Goal: Transaction & Acquisition: Purchase product/service

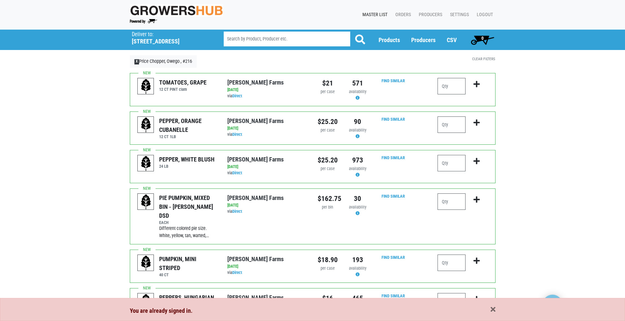
click at [379, 16] on link "Master List" at bounding box center [373, 15] width 33 height 13
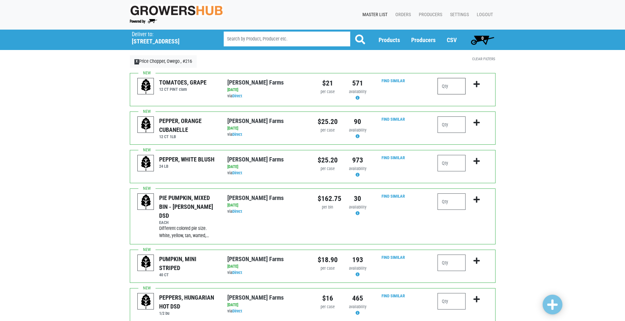
click at [458, 86] on input "number" at bounding box center [451, 86] width 28 height 16
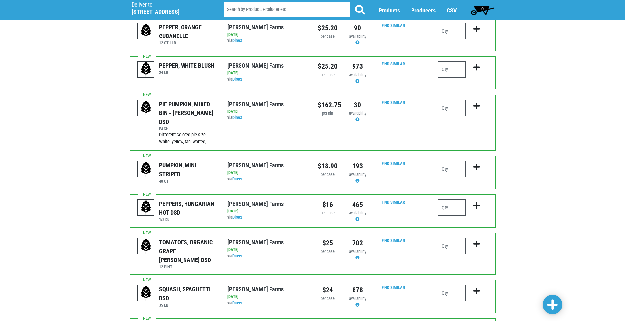
scroll to position [99, 0]
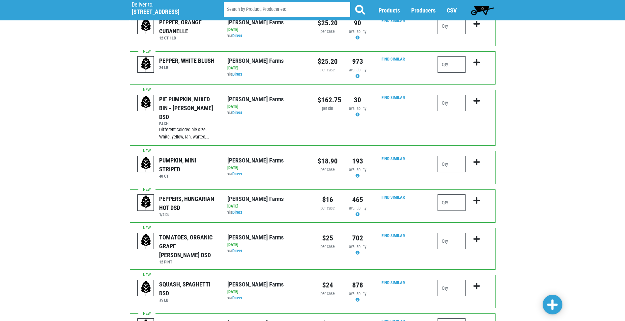
type input "1"
click at [454, 233] on input "number" at bounding box center [451, 241] width 28 height 16
type input "1"
click at [475, 236] on icon "submit" at bounding box center [476, 239] width 6 height 7
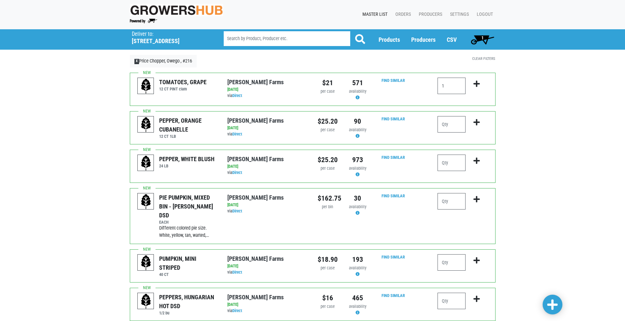
scroll to position [0, 0]
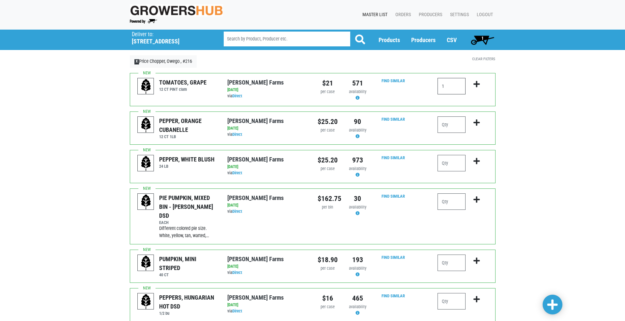
click at [454, 87] on input "1" at bounding box center [451, 86] width 28 height 16
type input "2"
click at [475, 84] on icon "submit" at bounding box center [476, 84] width 6 height 7
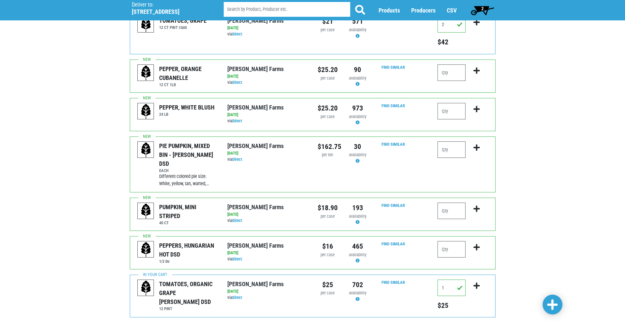
scroll to position [66, 0]
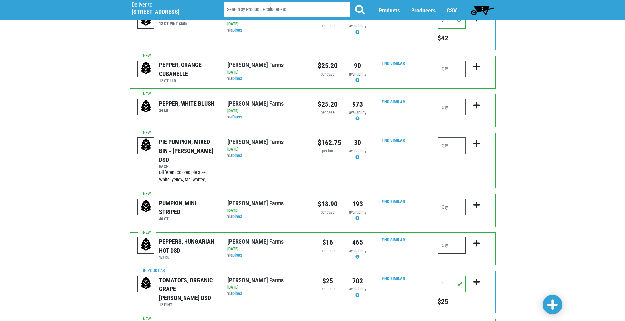
click at [459, 237] on input "number" at bounding box center [451, 245] width 28 height 16
type input "1"
click at [476, 240] on icon "submit" at bounding box center [476, 243] width 6 height 7
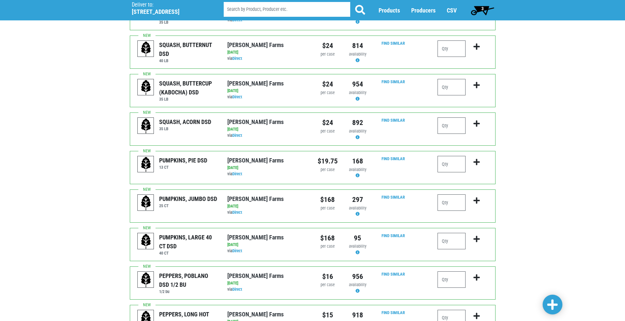
scroll to position [527, 0]
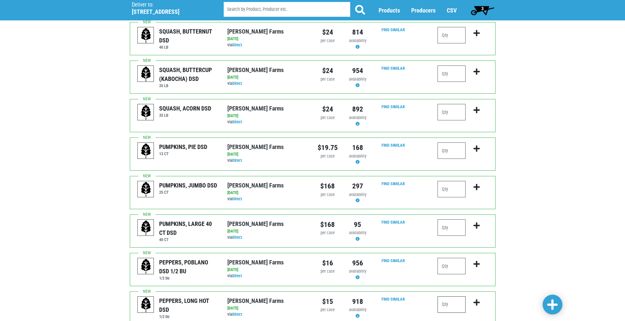
click at [455, 297] on input "number" at bounding box center [451, 305] width 28 height 16
type input "1"
click at [478, 299] on icon "submit" at bounding box center [476, 302] width 6 height 7
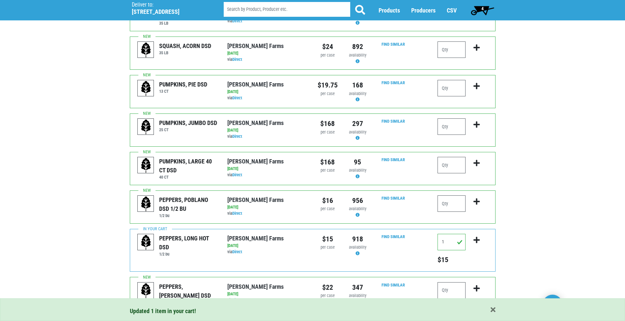
scroll to position [593, 0]
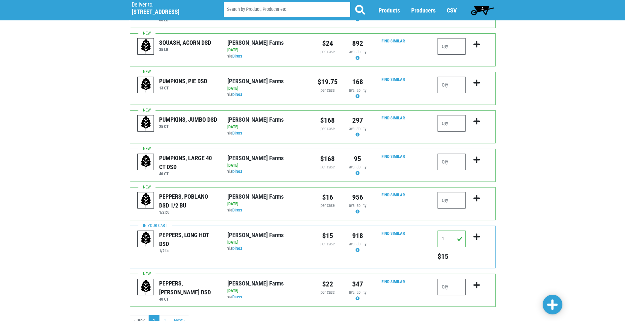
click at [448, 279] on input "number" at bounding box center [451, 287] width 28 height 16
type input "3"
click at [477, 282] on icon "submit" at bounding box center [476, 285] width 6 height 7
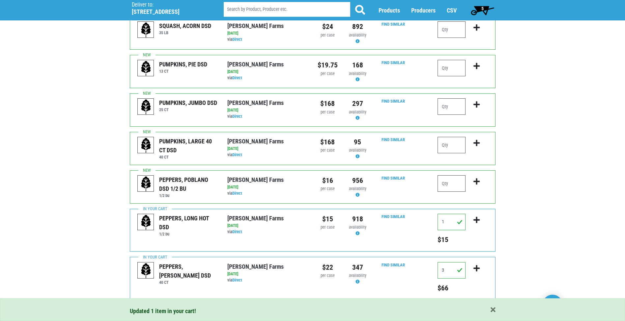
scroll to position [621, 0]
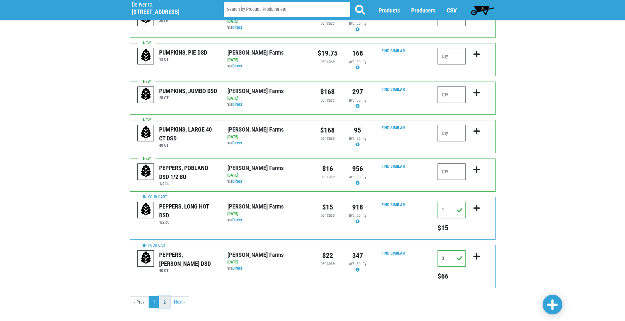
click at [163, 297] on link "2" at bounding box center [164, 303] width 11 height 12
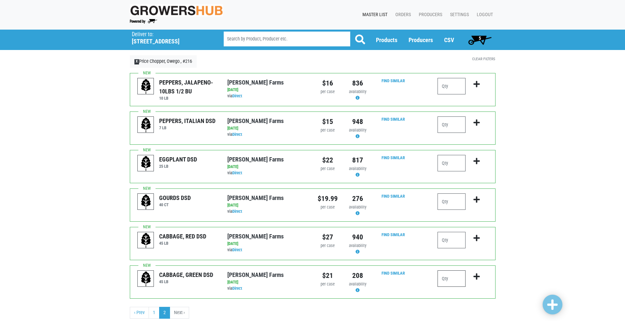
click at [451, 282] on input "number" at bounding box center [451, 279] width 28 height 16
type input "1"
click at [478, 277] on icon "submit" at bounding box center [476, 276] width 6 height 7
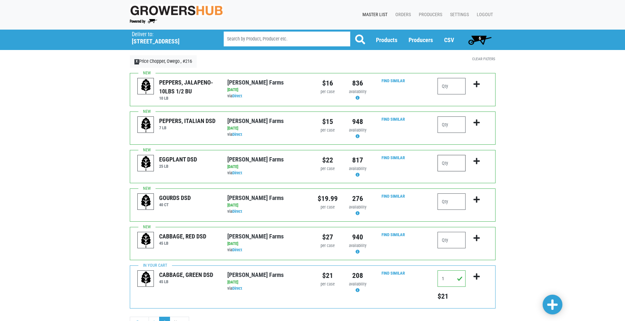
click at [460, 165] on input "number" at bounding box center [451, 163] width 28 height 16
type input "1"
click at [474, 161] on icon "submit" at bounding box center [476, 161] width 6 height 7
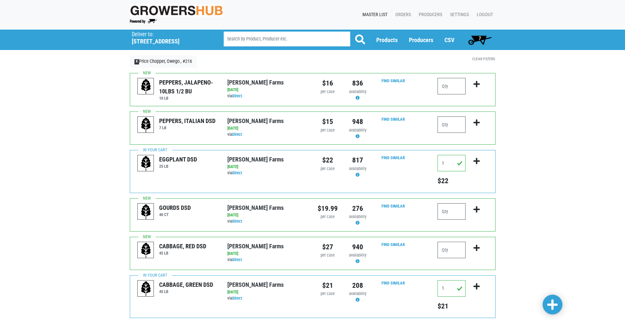
click at [476, 38] on span "7" at bounding box center [479, 39] width 29 height 13
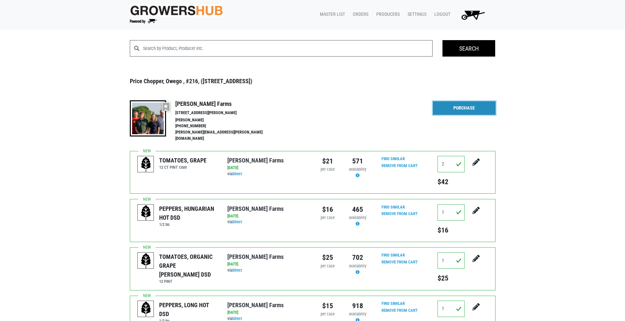
click at [458, 107] on link "Purchase" at bounding box center [464, 108] width 63 height 14
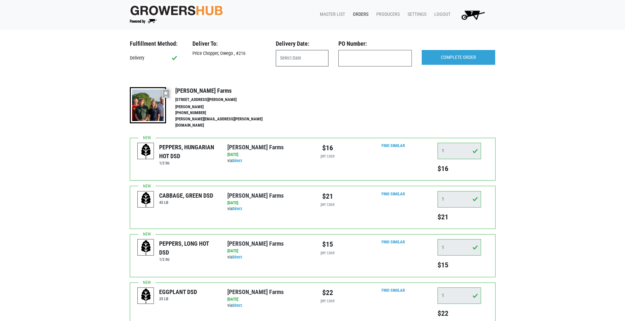
click at [311, 59] on input "text" at bounding box center [302, 58] width 53 height 16
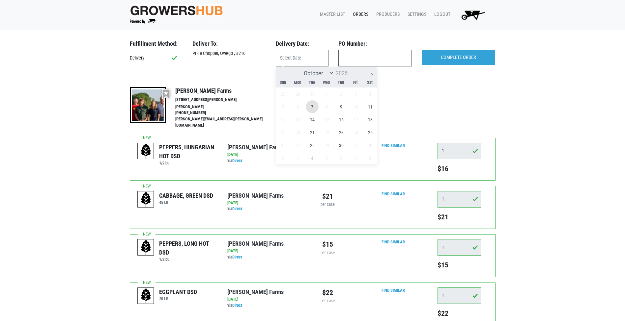
click at [314, 109] on span "7" at bounding box center [312, 106] width 13 height 13
type input "[DATE]"
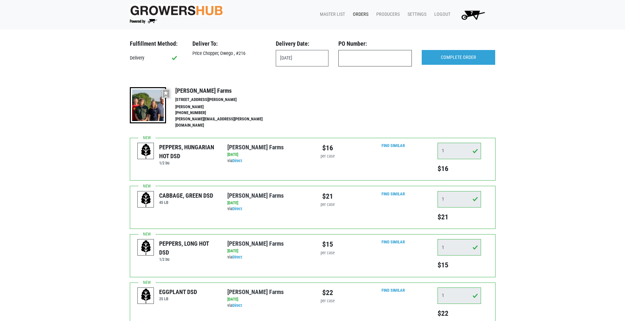
click at [355, 62] on input "text" at bounding box center [374, 58] width 73 height 16
type input "produce"
click at [458, 54] on input "COMPLETE ORDER" at bounding box center [457, 57] width 73 height 15
